Goal: Task Accomplishment & Management: Manage account settings

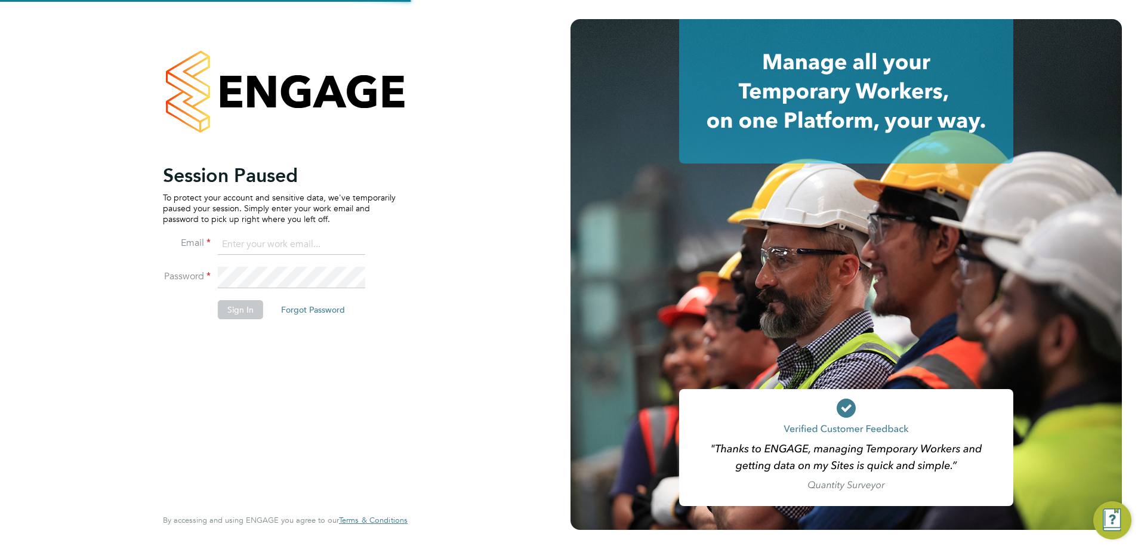
type input "adam.large@vistry.co.uk"
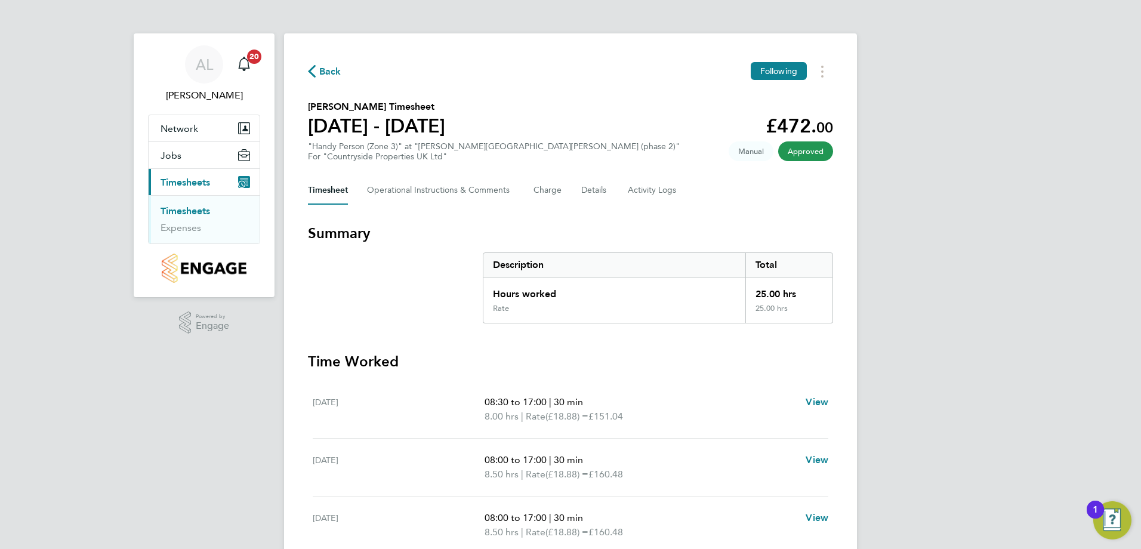
click at [175, 212] on link "Timesheets" at bounding box center [186, 210] width 50 height 11
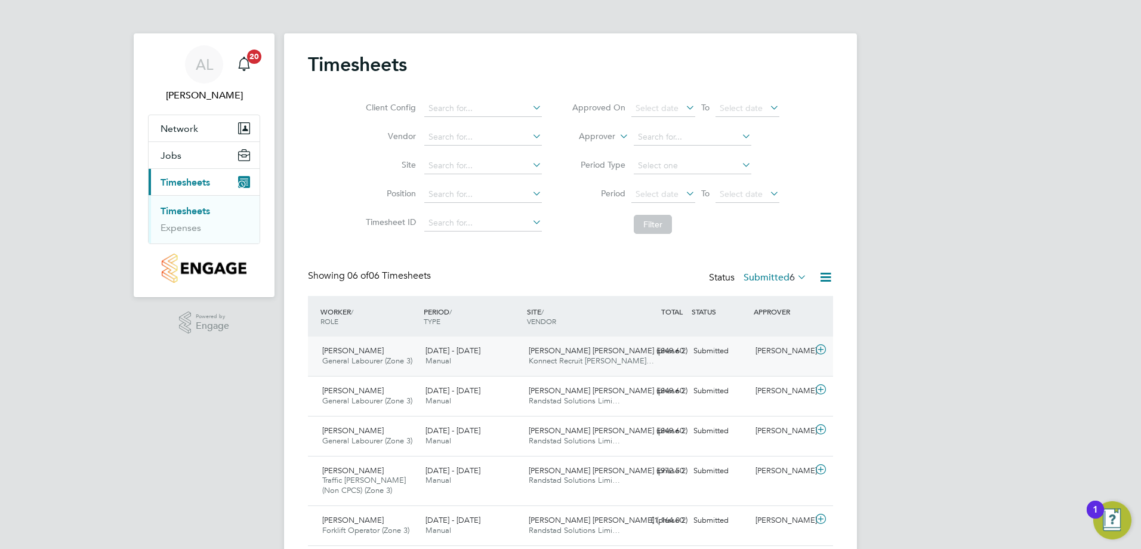
click at [705, 349] on div "Submitted" at bounding box center [720, 351] width 62 height 20
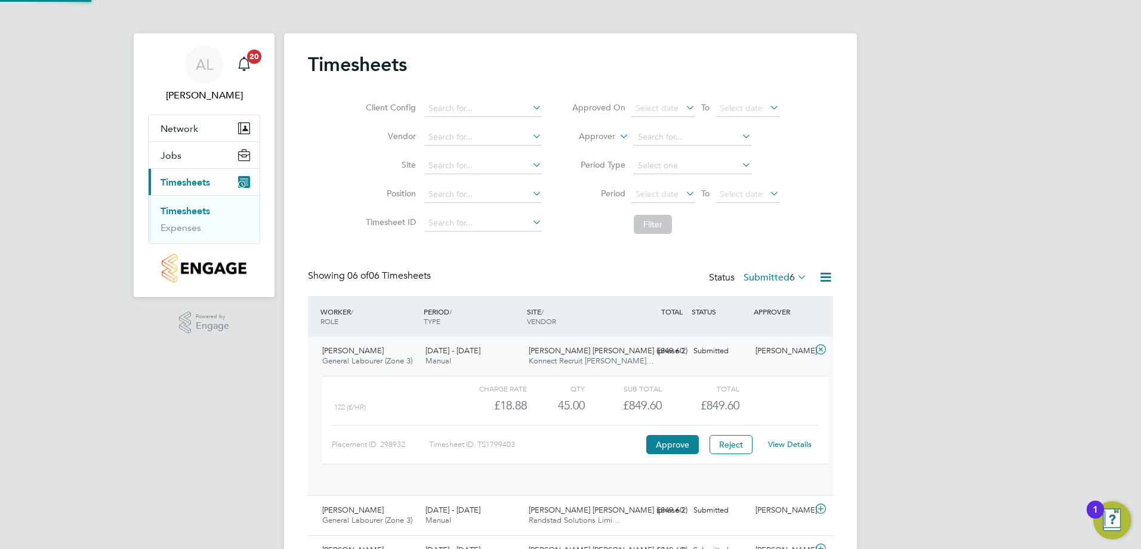
scroll to position [20, 116]
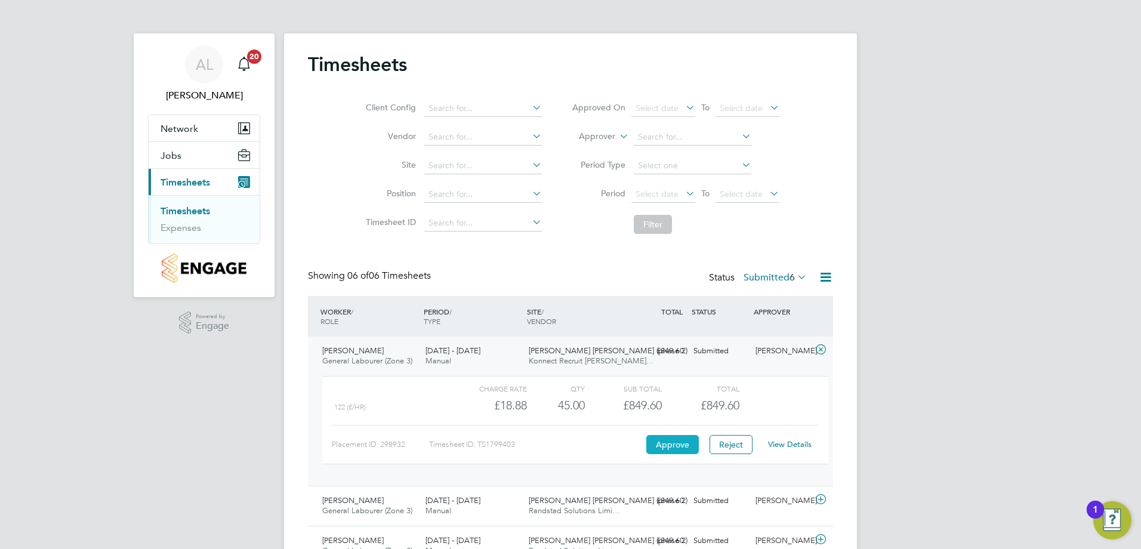
click at [674, 446] on button "Approve" at bounding box center [672, 444] width 53 height 19
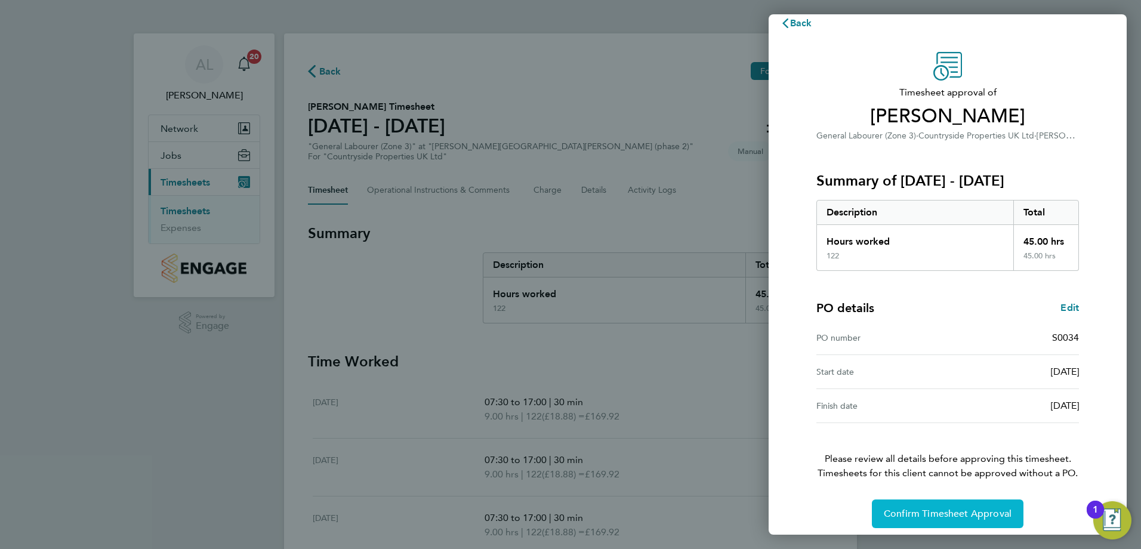
scroll to position [23, 0]
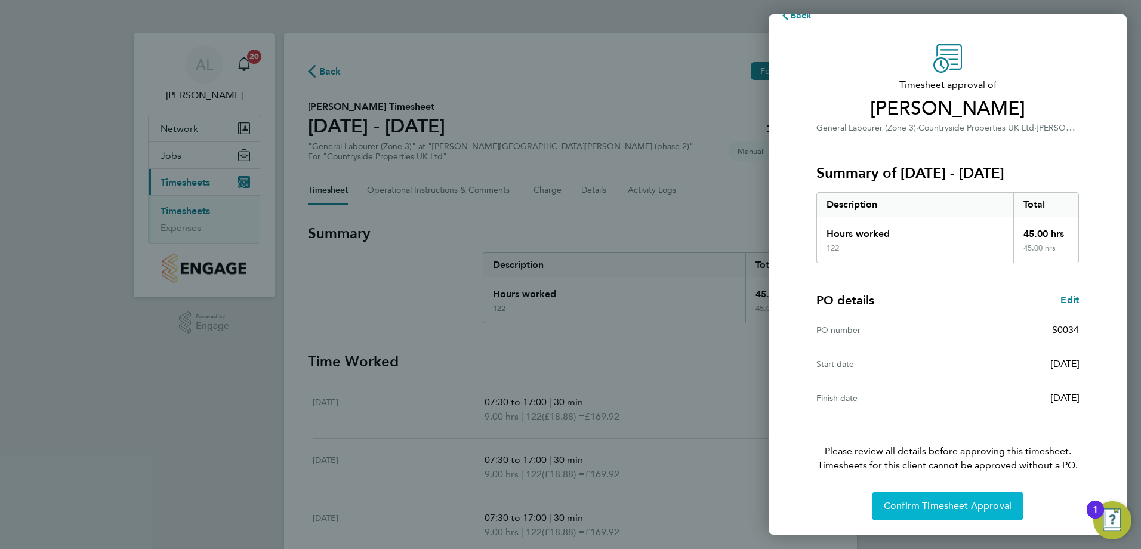
click at [904, 504] on span "Confirm Timesheet Approval" at bounding box center [948, 506] width 128 height 12
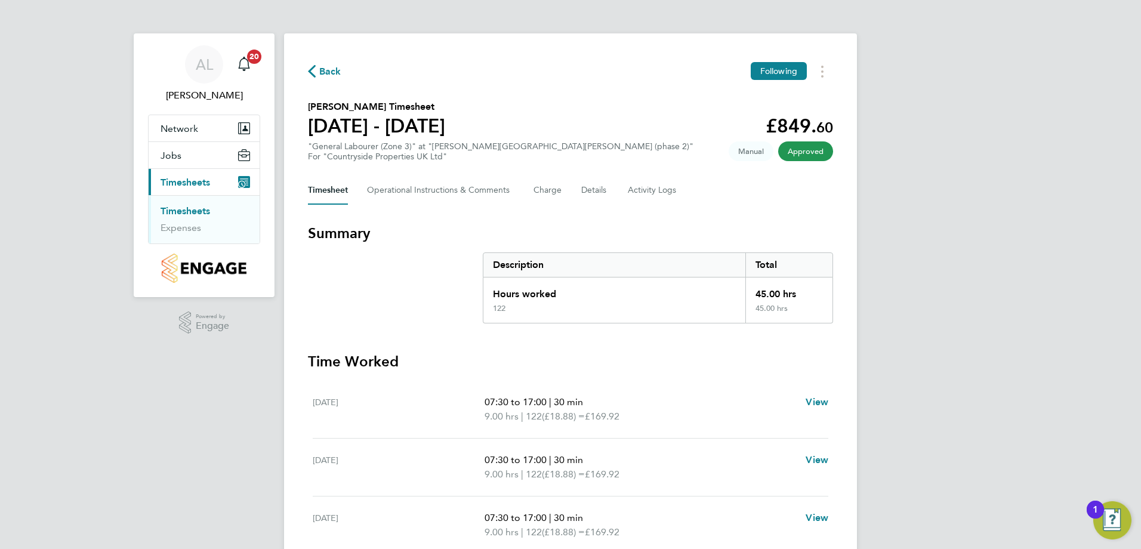
click at [194, 211] on link "Timesheets" at bounding box center [186, 210] width 50 height 11
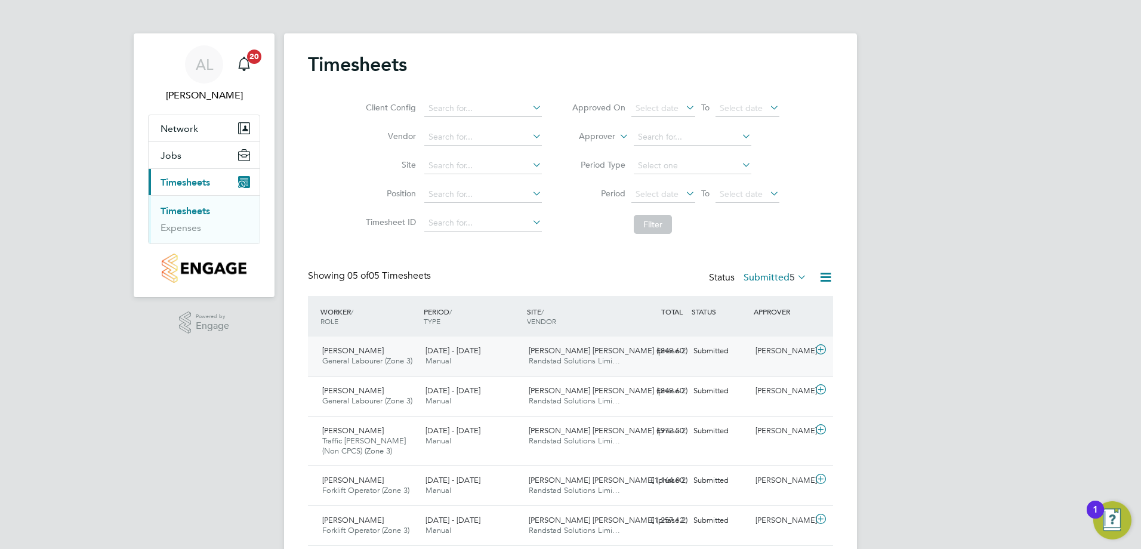
click at [563, 347] on span "[PERSON_NAME] [PERSON_NAME] (phase 2)" at bounding box center [608, 351] width 159 height 10
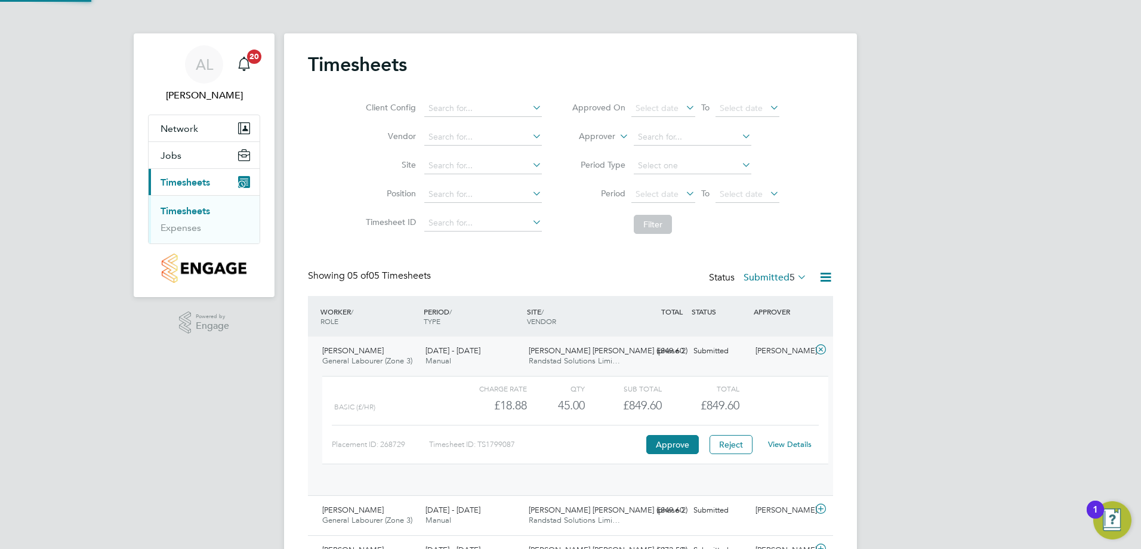
scroll to position [20, 116]
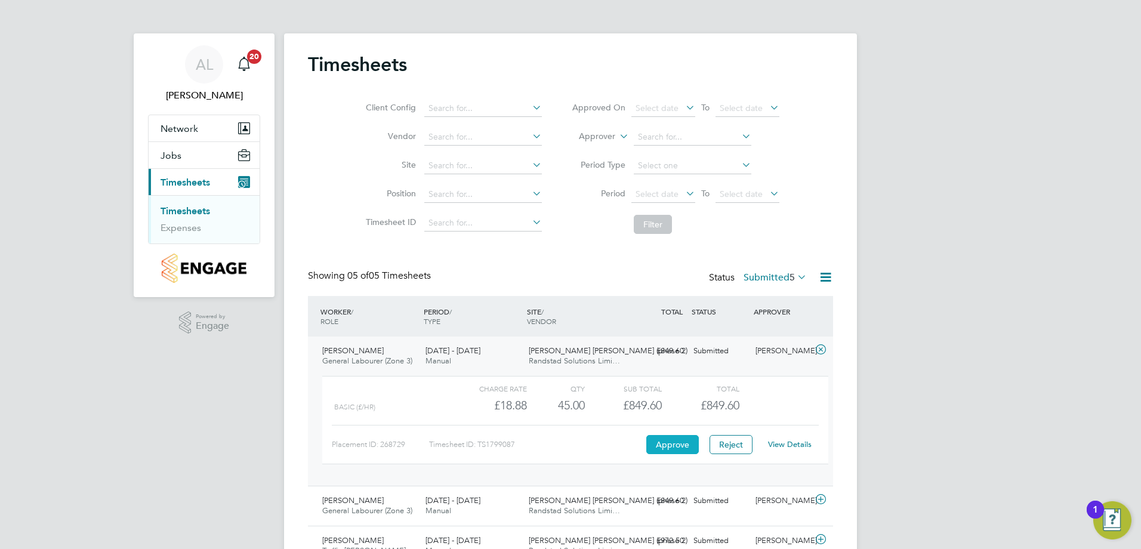
click at [664, 443] on button "Approve" at bounding box center [672, 444] width 53 height 19
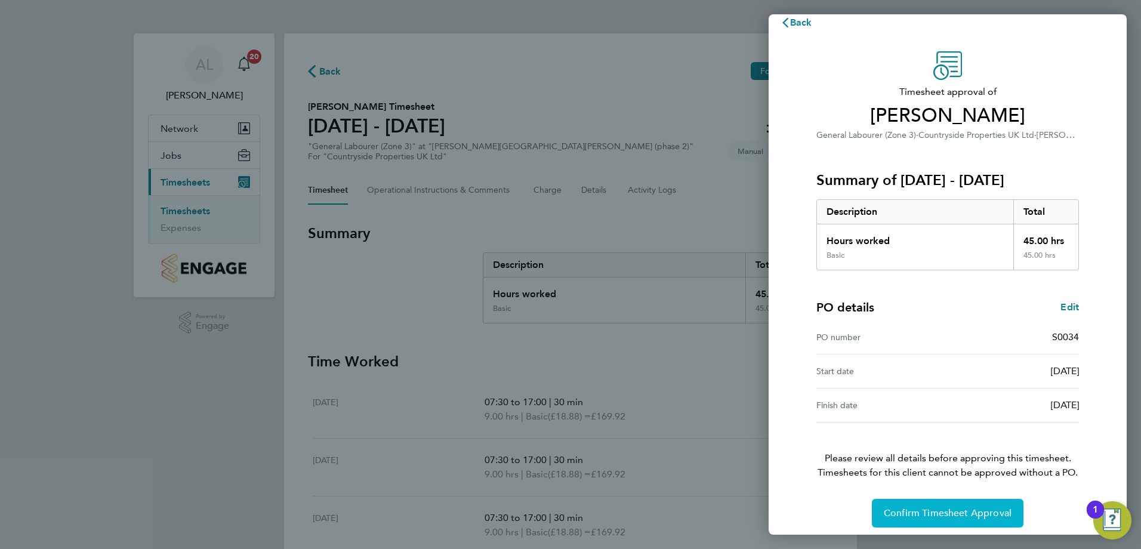
scroll to position [23, 0]
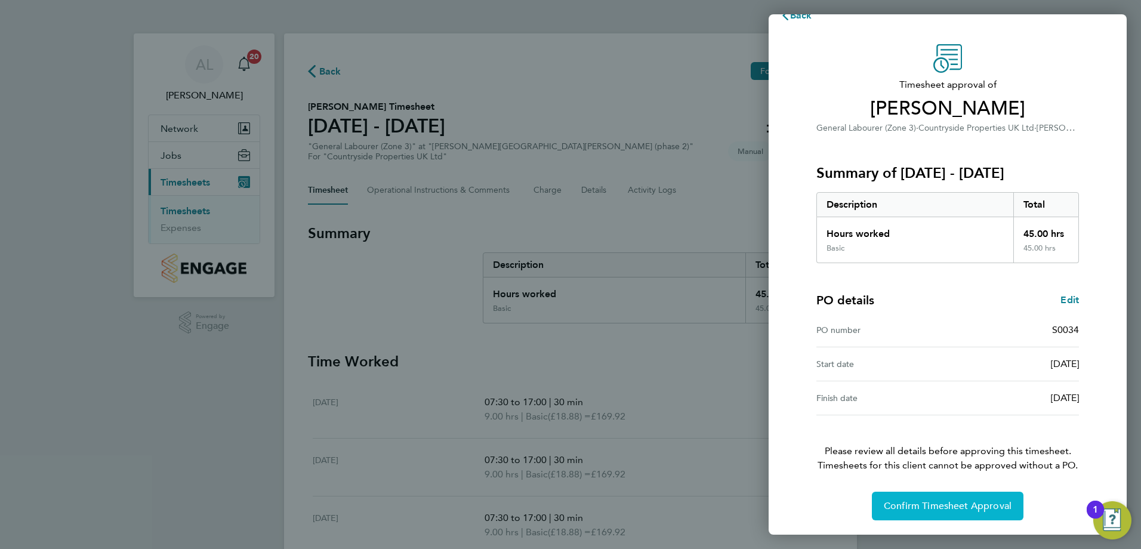
click at [945, 510] on span "Confirm Timesheet Approval" at bounding box center [948, 506] width 128 height 12
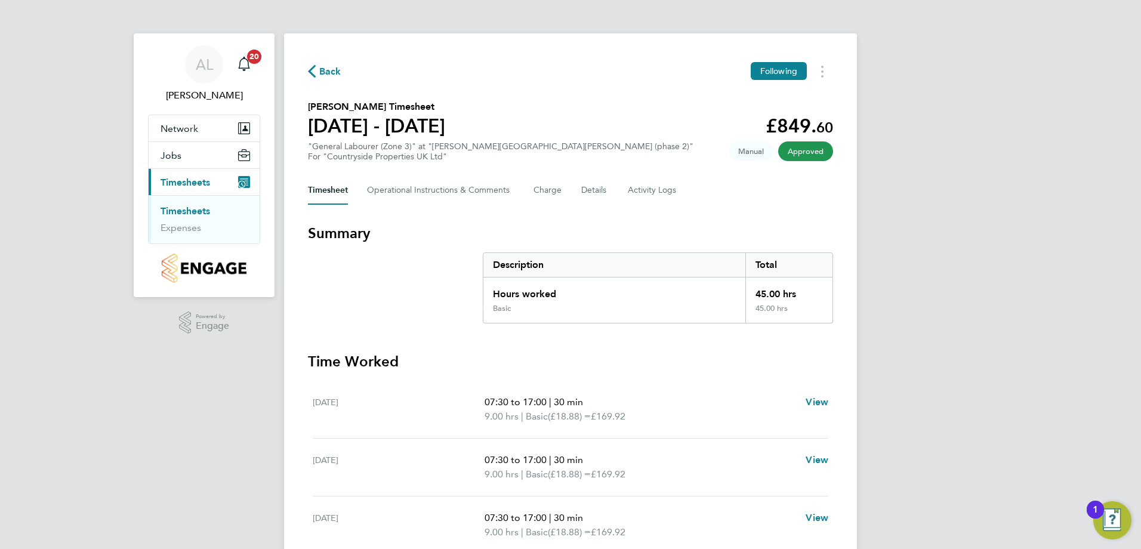
click at [195, 209] on link "Timesheets" at bounding box center [186, 210] width 50 height 11
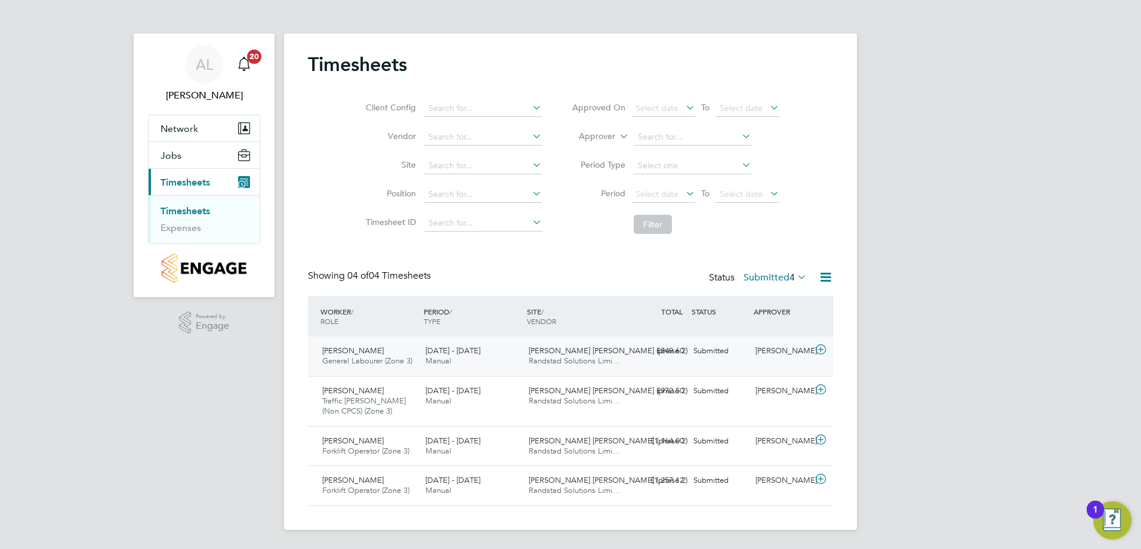
click at [578, 350] on span "[PERSON_NAME] [PERSON_NAME] (phase 2)" at bounding box center [608, 351] width 159 height 10
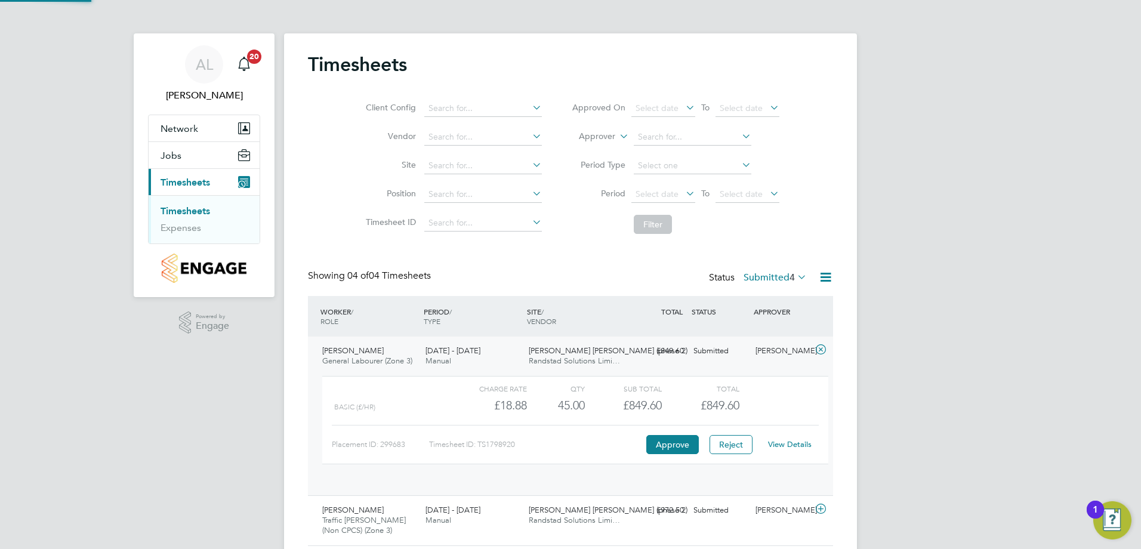
scroll to position [20, 116]
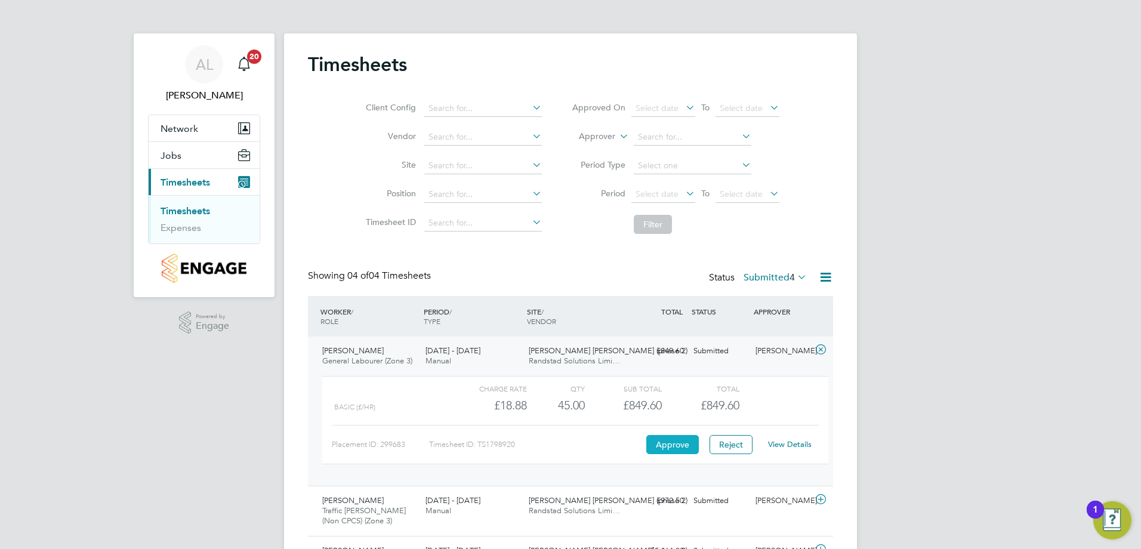
click at [662, 445] on button "Approve" at bounding box center [672, 444] width 53 height 19
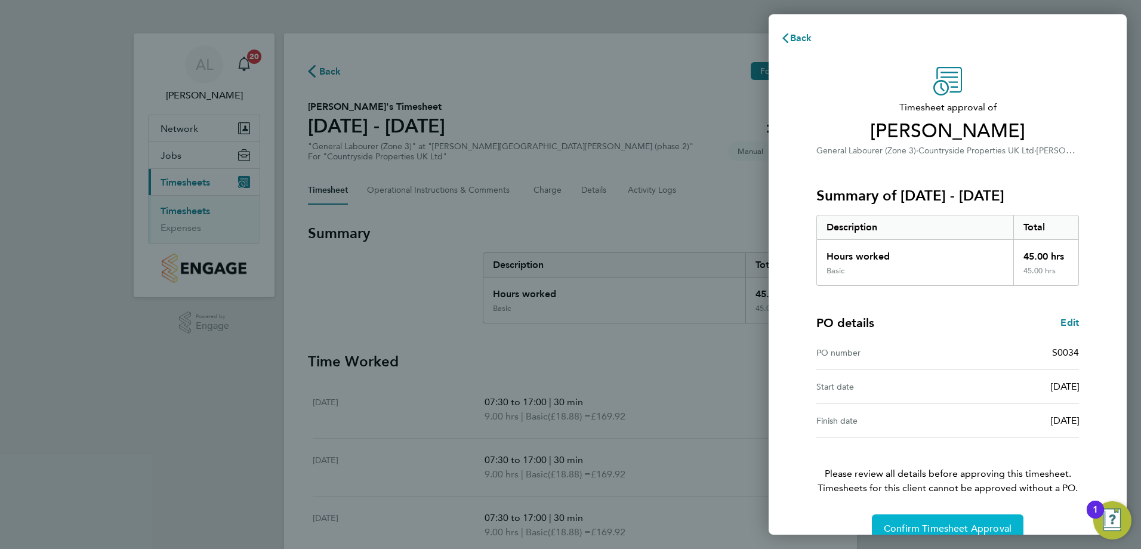
click at [945, 522] on button "Confirm Timesheet Approval" at bounding box center [948, 528] width 152 height 29
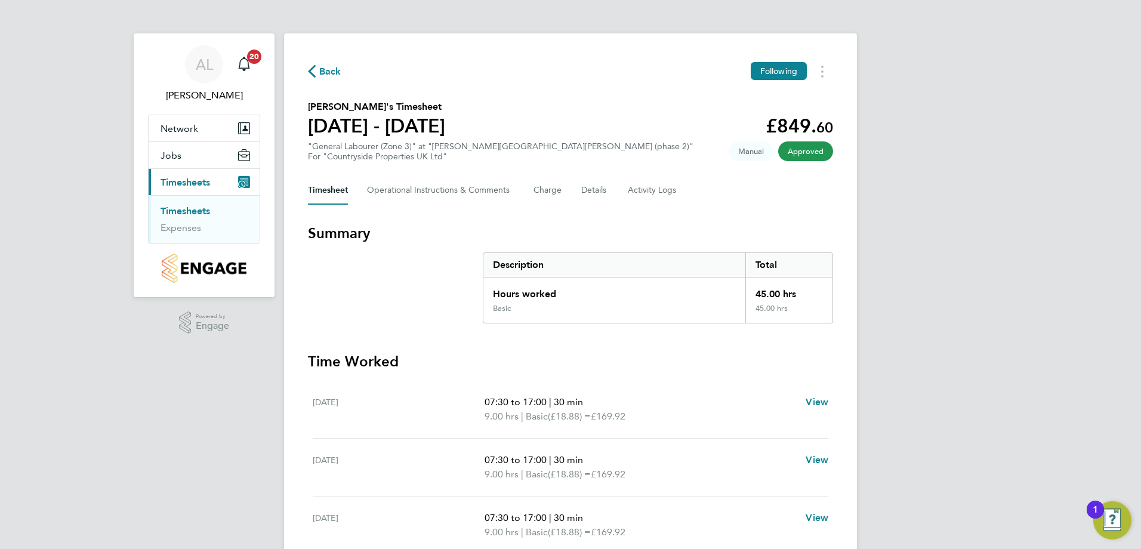
click at [199, 211] on link "Timesheets" at bounding box center [186, 210] width 50 height 11
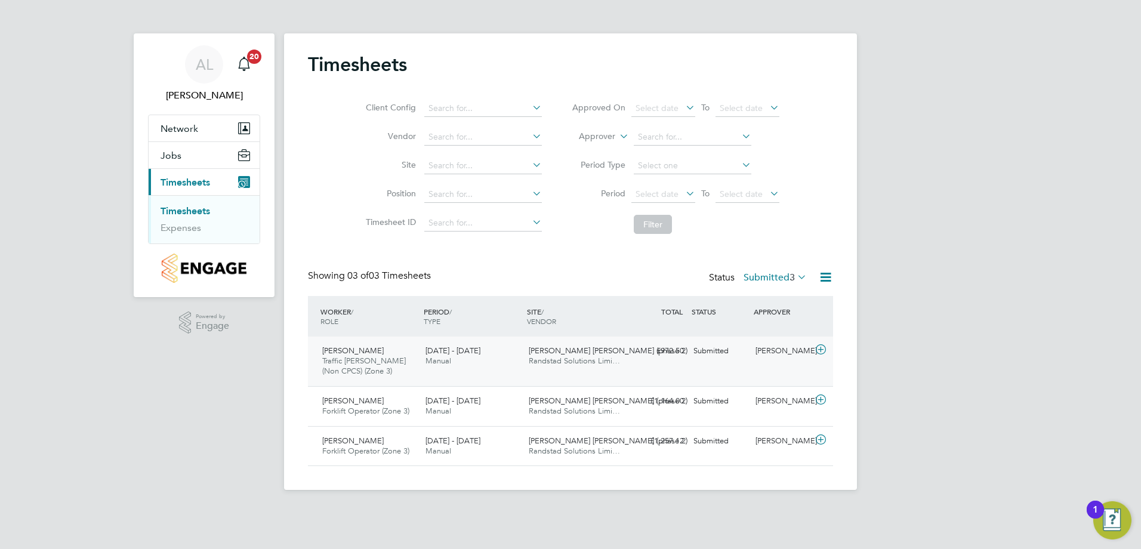
click at [670, 349] on div "£972.50 Submitted" at bounding box center [658, 351] width 62 height 20
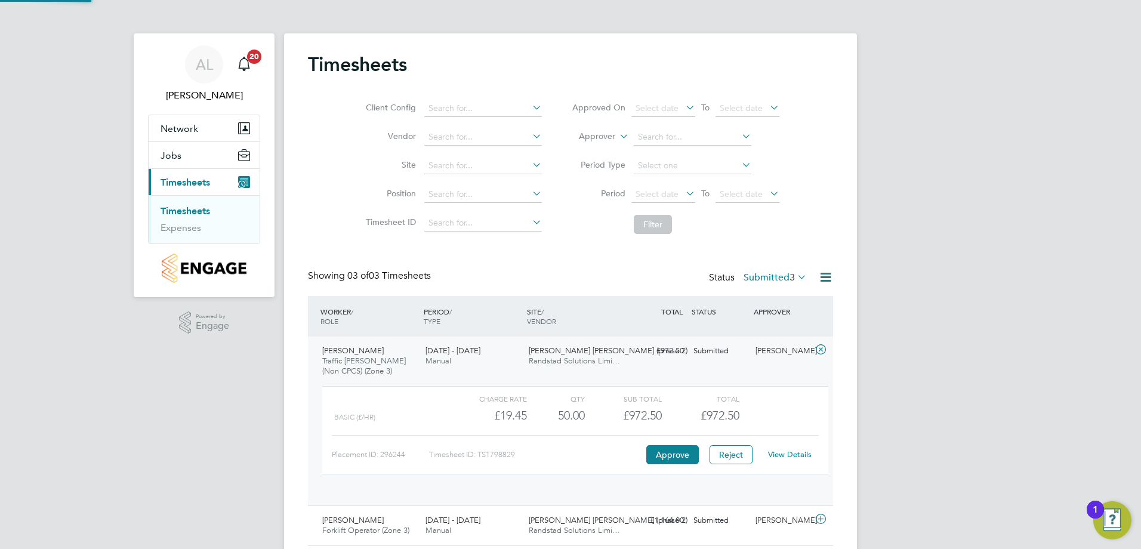
scroll to position [20, 116]
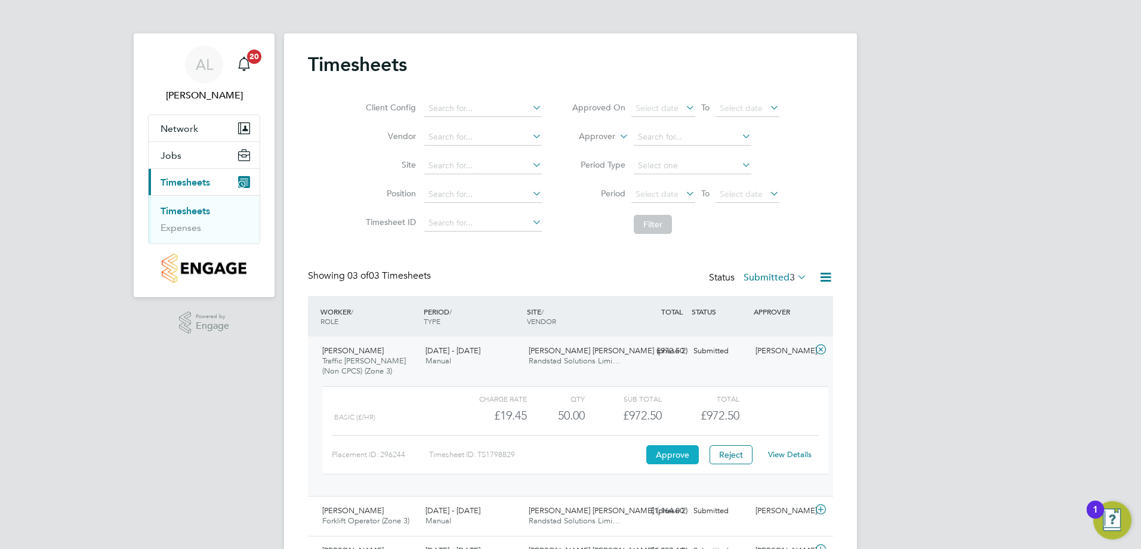
click at [670, 455] on button "Approve" at bounding box center [672, 454] width 53 height 19
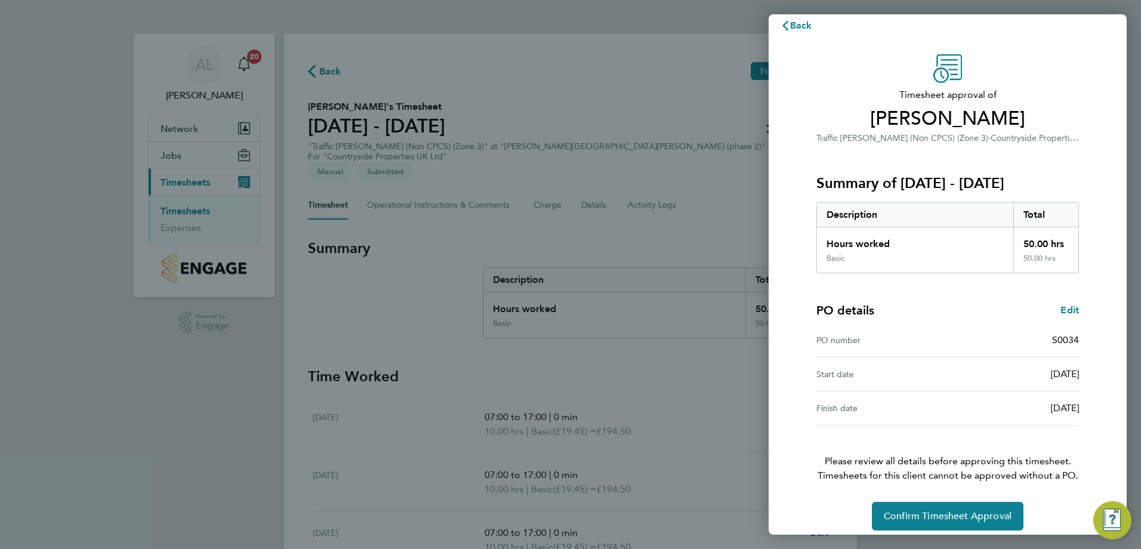
scroll to position [23, 0]
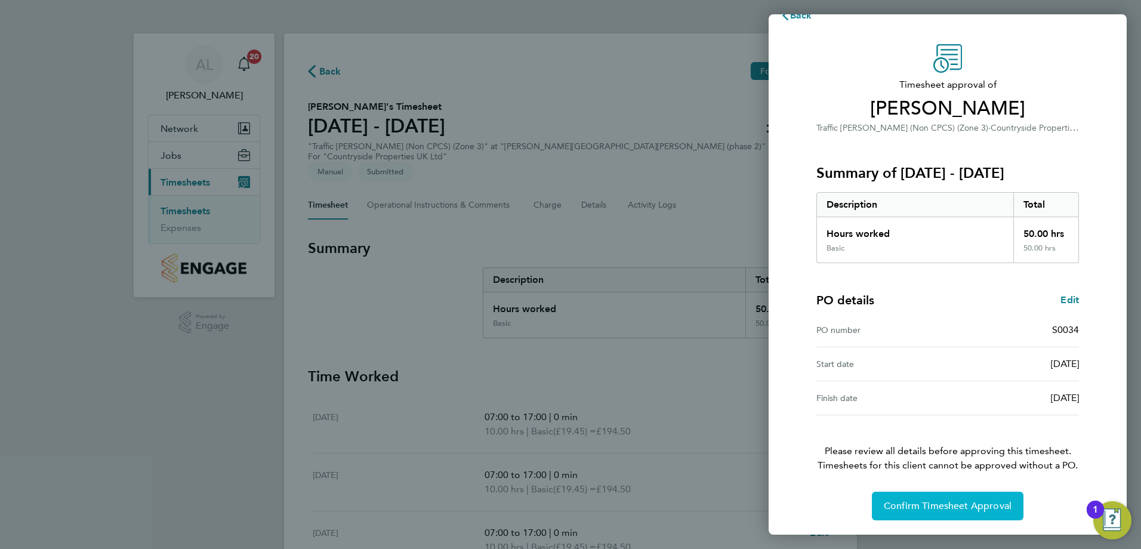
click at [941, 505] on span "Confirm Timesheet Approval" at bounding box center [948, 506] width 128 height 12
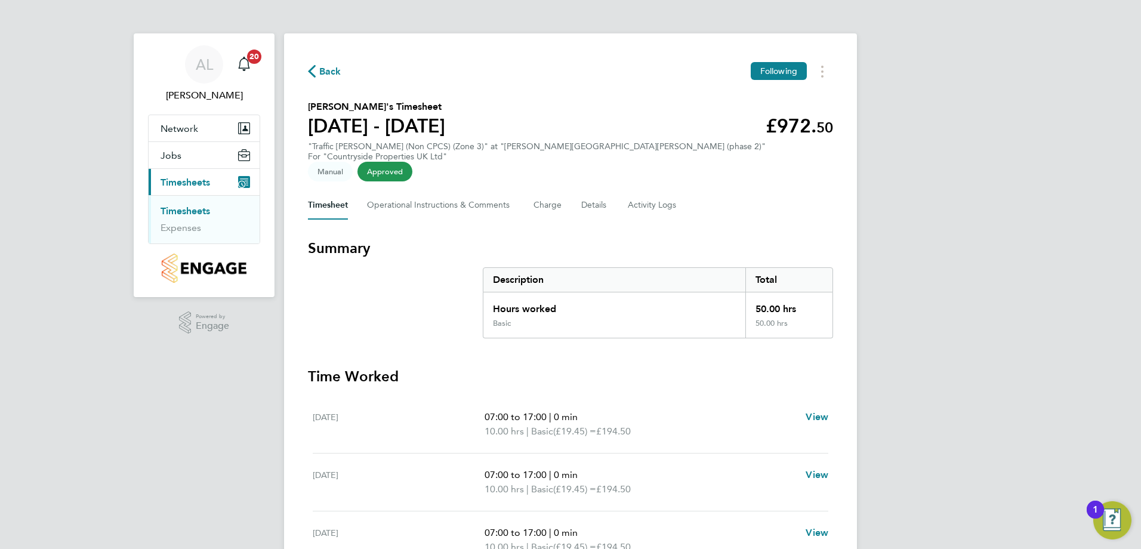
click at [187, 211] on link "Timesheets" at bounding box center [186, 210] width 50 height 11
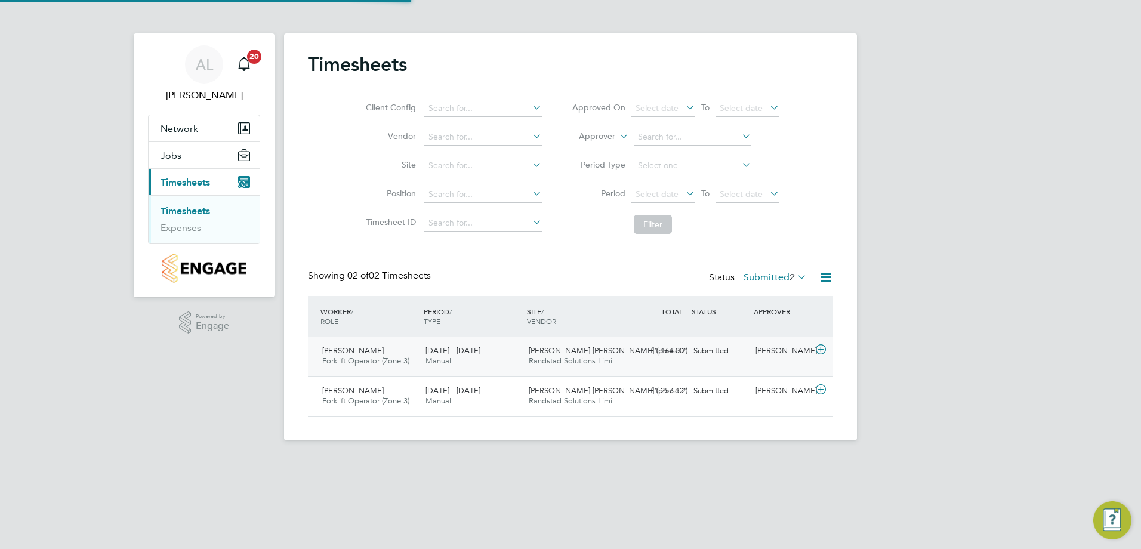
scroll to position [30, 104]
click at [713, 350] on div "Submitted" at bounding box center [720, 351] width 62 height 20
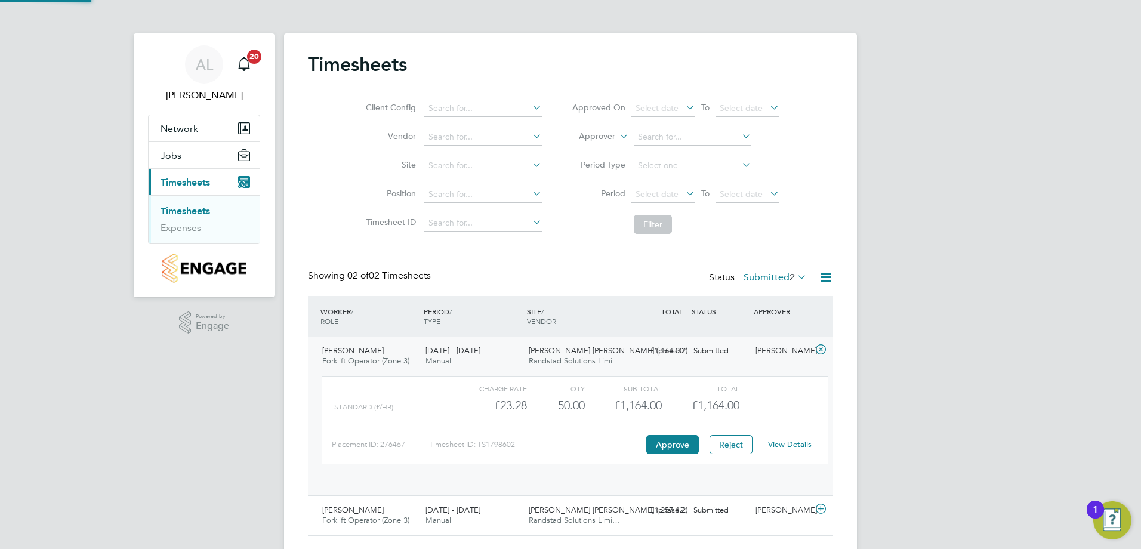
scroll to position [20, 116]
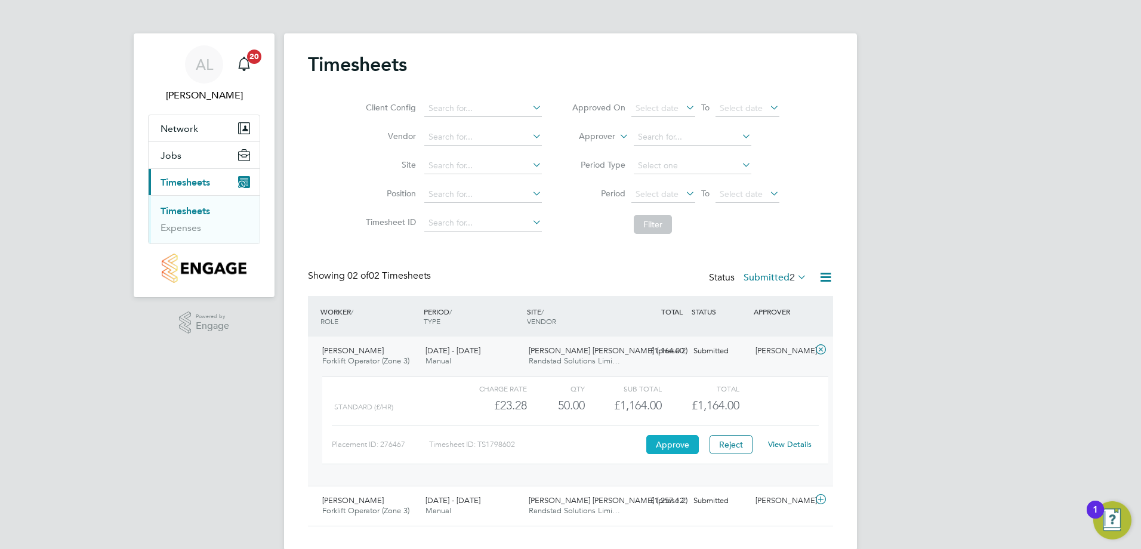
click at [658, 440] on button "Approve" at bounding box center [672, 444] width 53 height 19
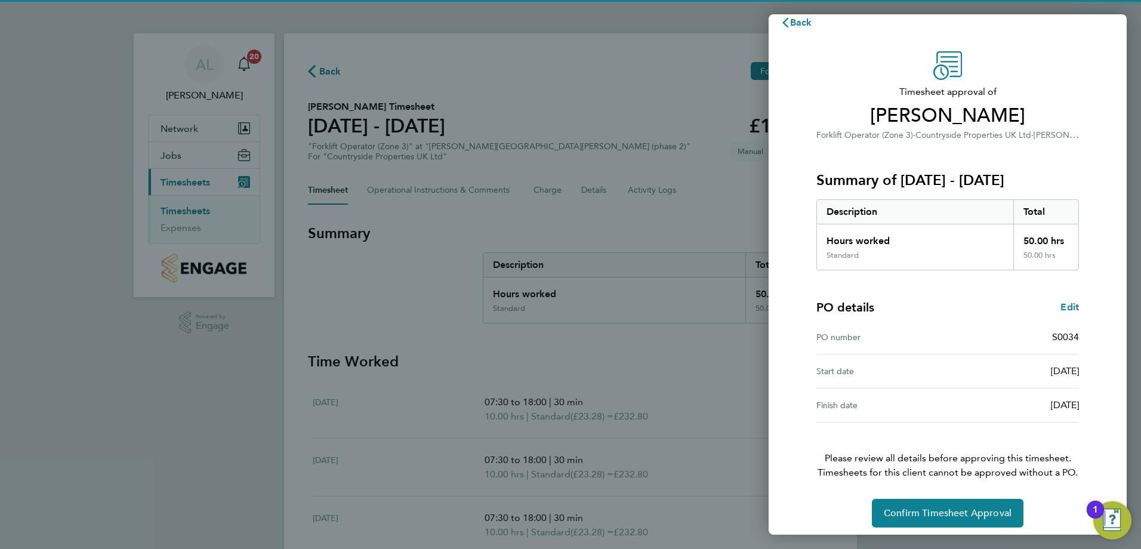
scroll to position [23, 0]
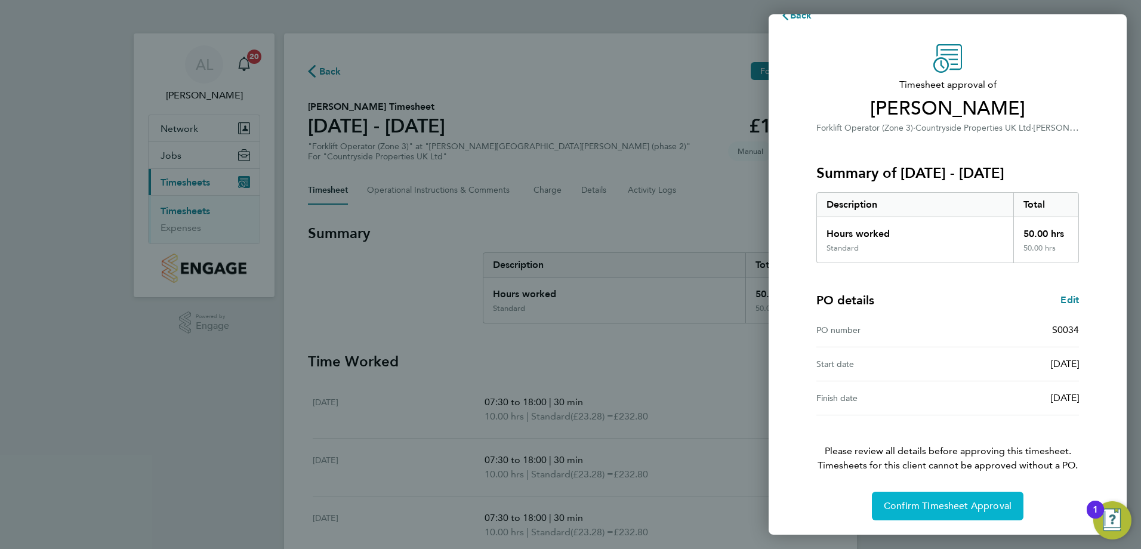
click at [950, 503] on span "Confirm Timesheet Approval" at bounding box center [948, 506] width 128 height 12
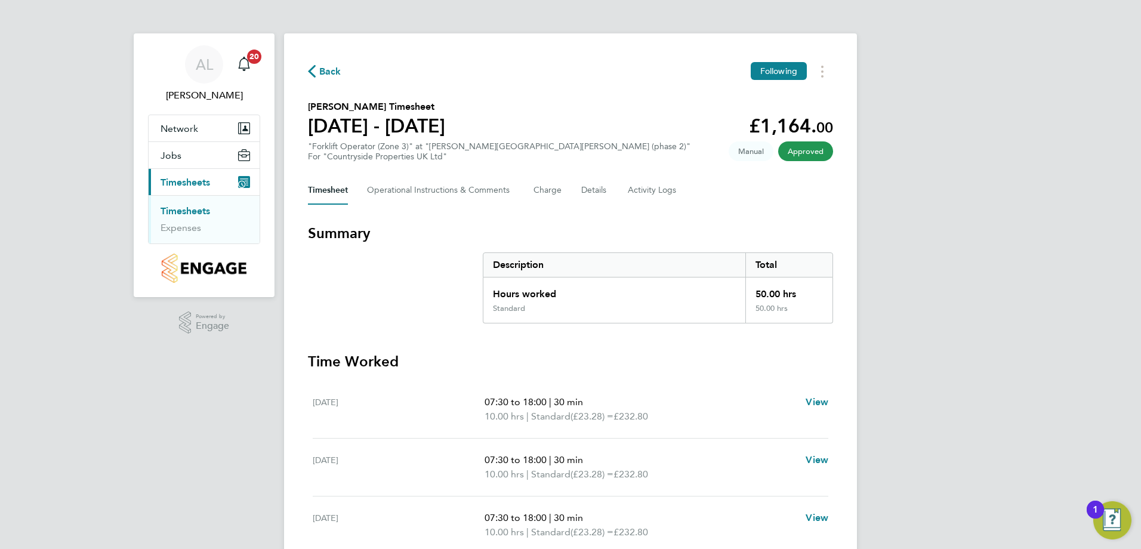
click at [198, 215] on link "Timesheets" at bounding box center [186, 210] width 50 height 11
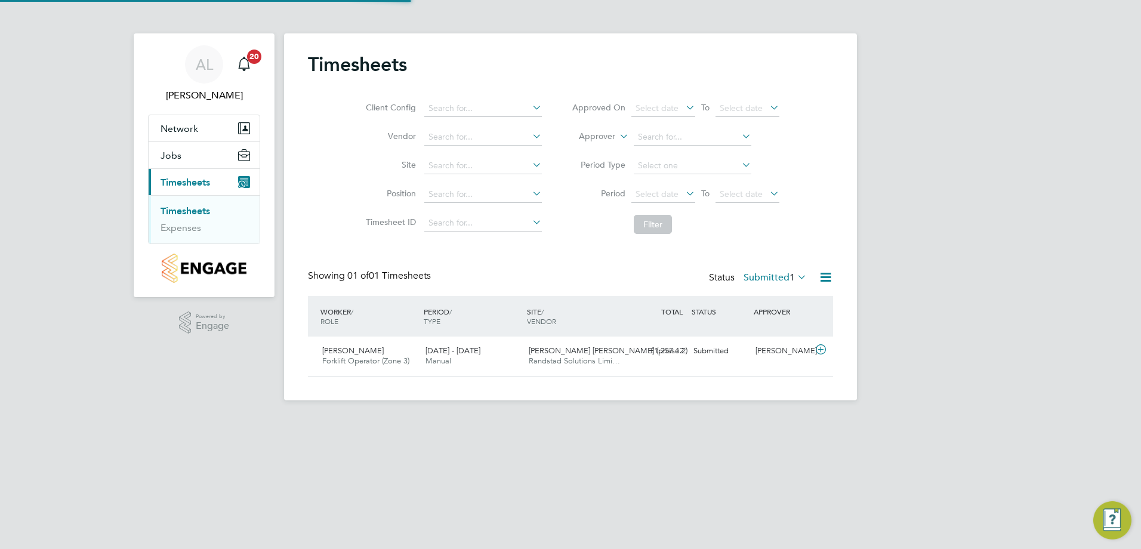
scroll to position [30, 104]
click at [717, 353] on div "Submitted" at bounding box center [720, 351] width 62 height 20
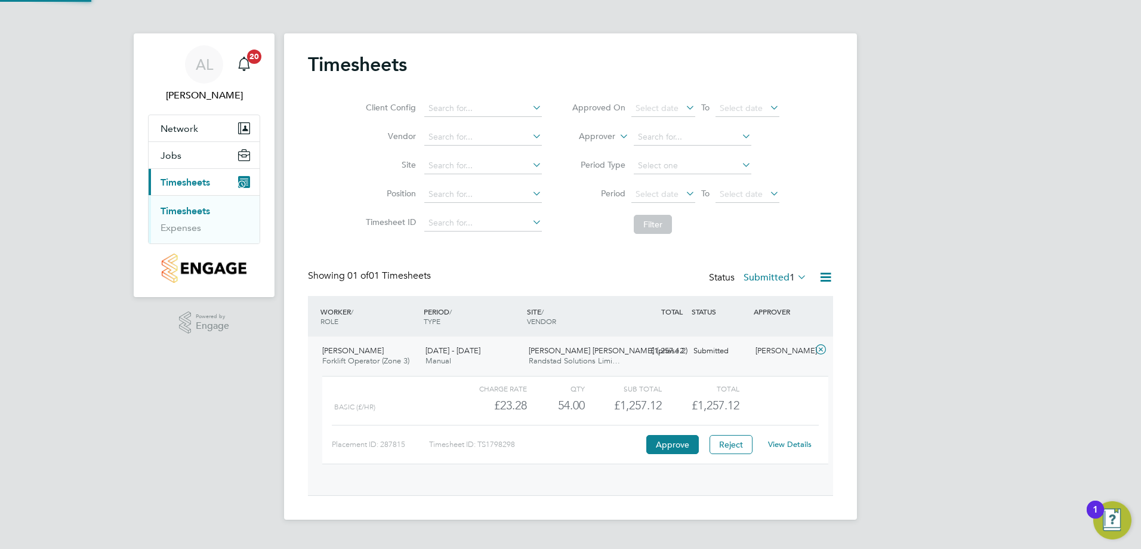
scroll to position [20, 116]
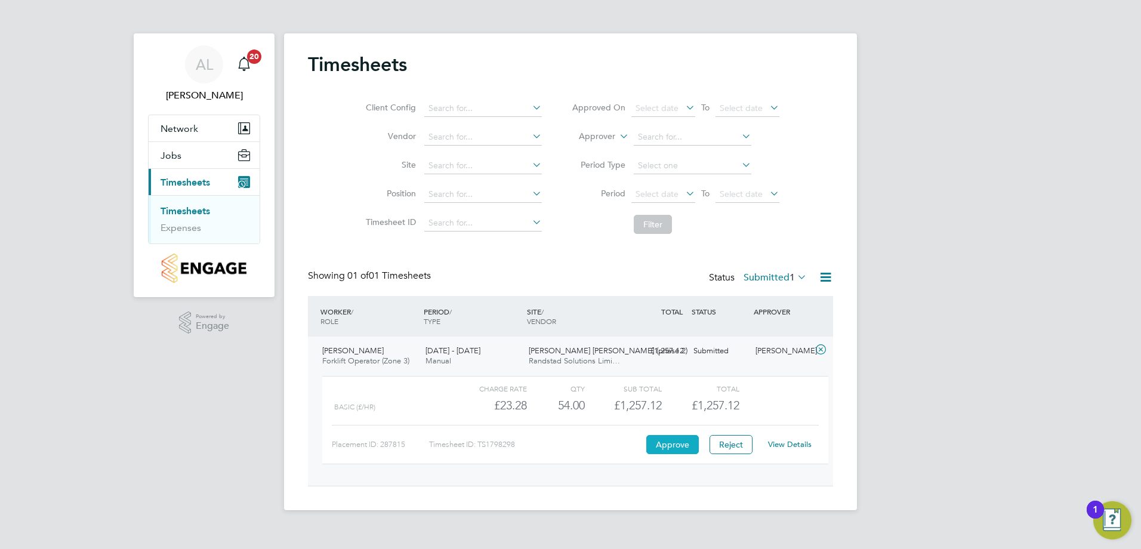
click at [686, 447] on button "Approve" at bounding box center [672, 444] width 53 height 19
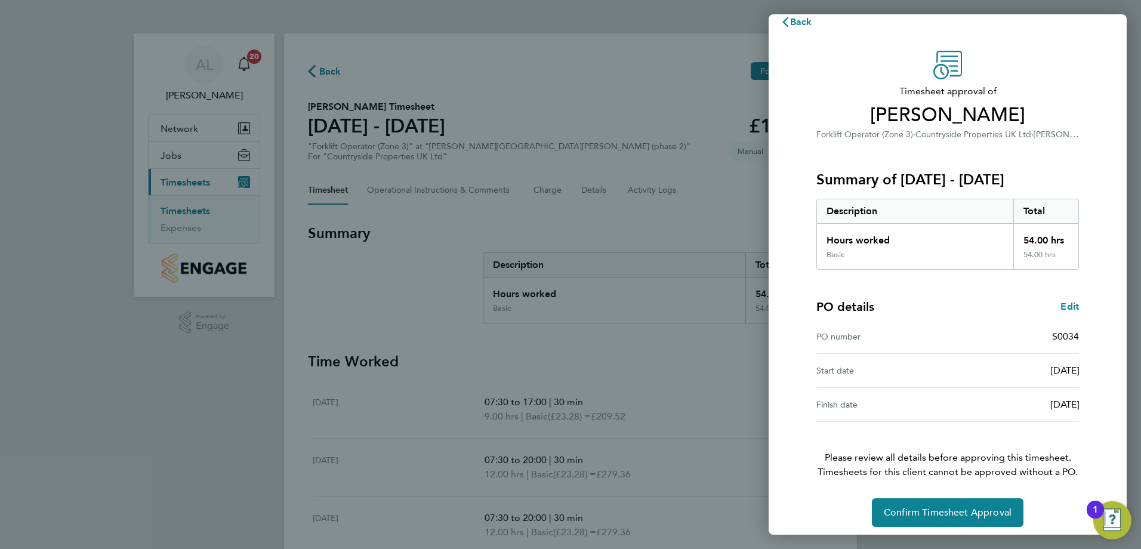
scroll to position [23, 0]
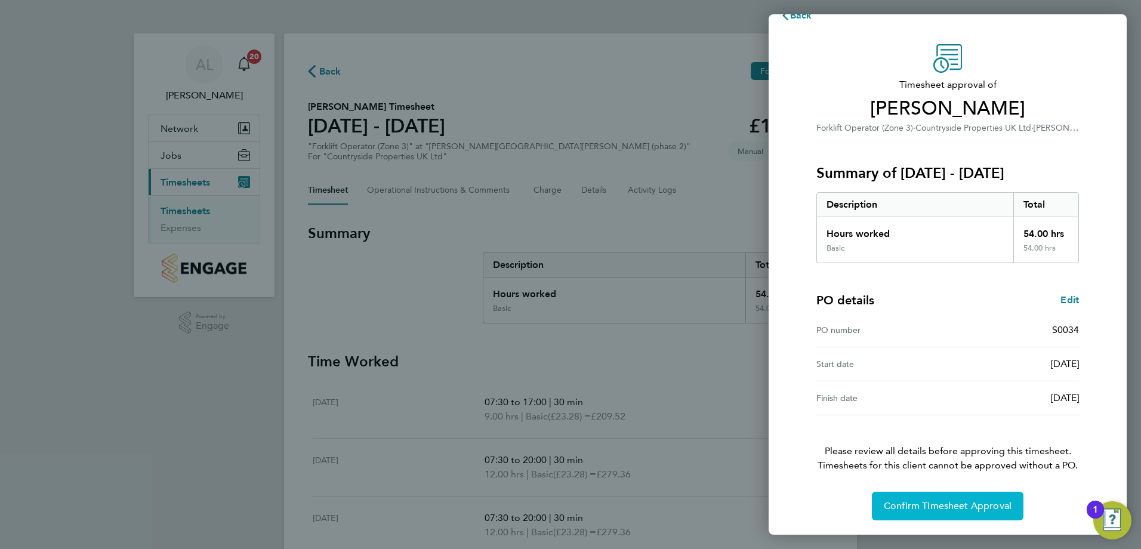
click at [932, 508] on span "Confirm Timesheet Approval" at bounding box center [948, 506] width 128 height 12
